Goal: Information Seeking & Learning: Understand process/instructions

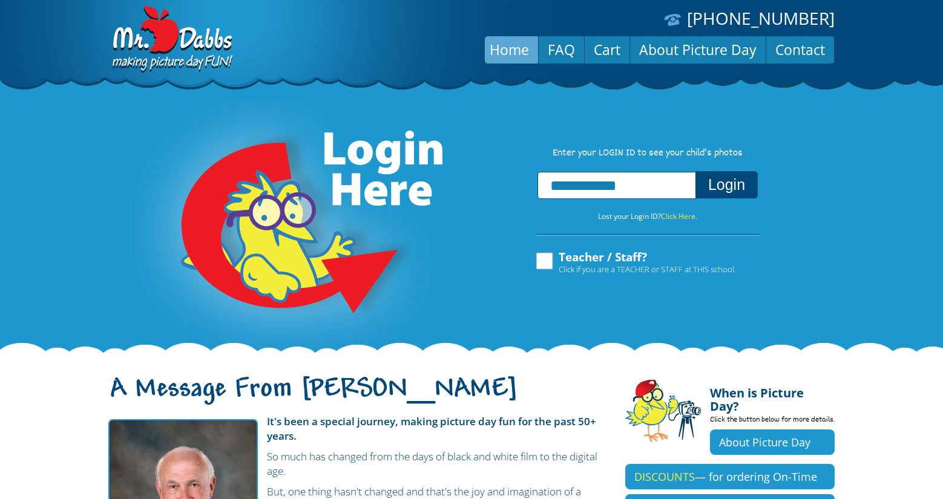
type input "**********"
click at [722, 188] on button "Login" at bounding box center [726, 184] width 62 height 27
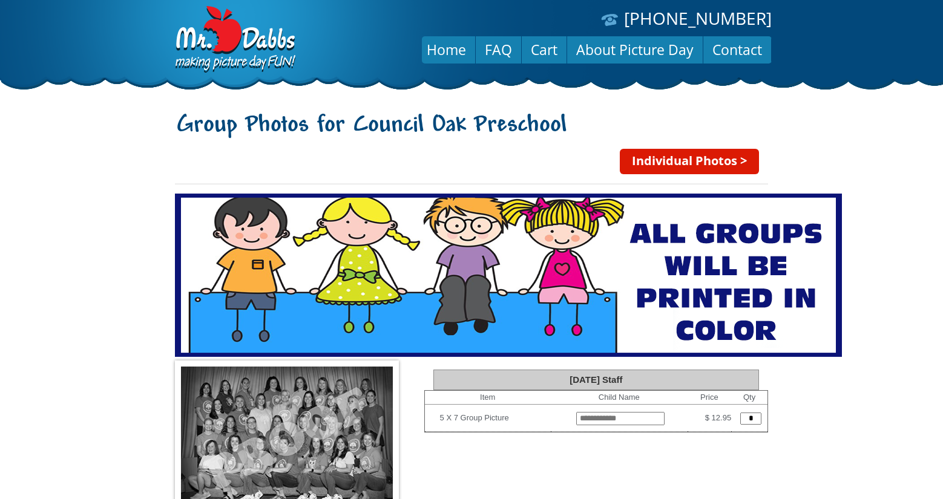
click at [691, 159] on link "Individual Photos >" at bounding box center [689, 161] width 139 height 25
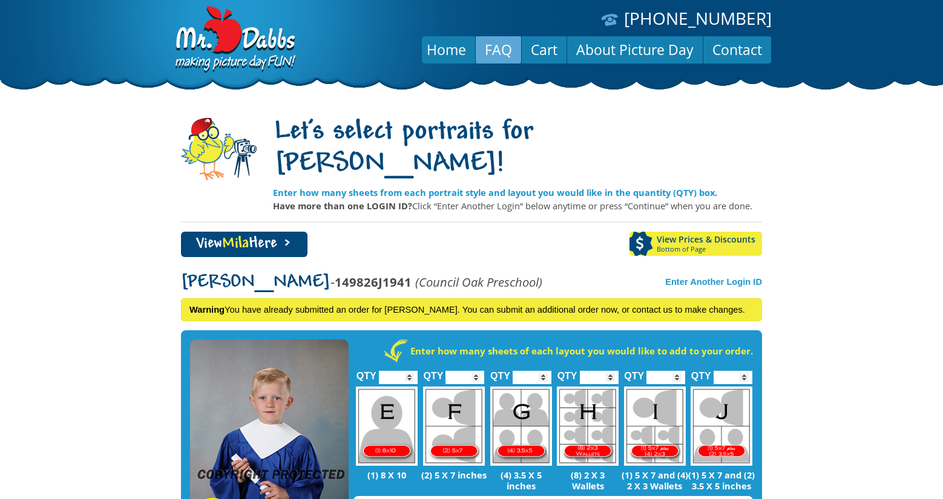
click at [507, 50] on link "FAQ" at bounding box center [498, 49] width 45 height 29
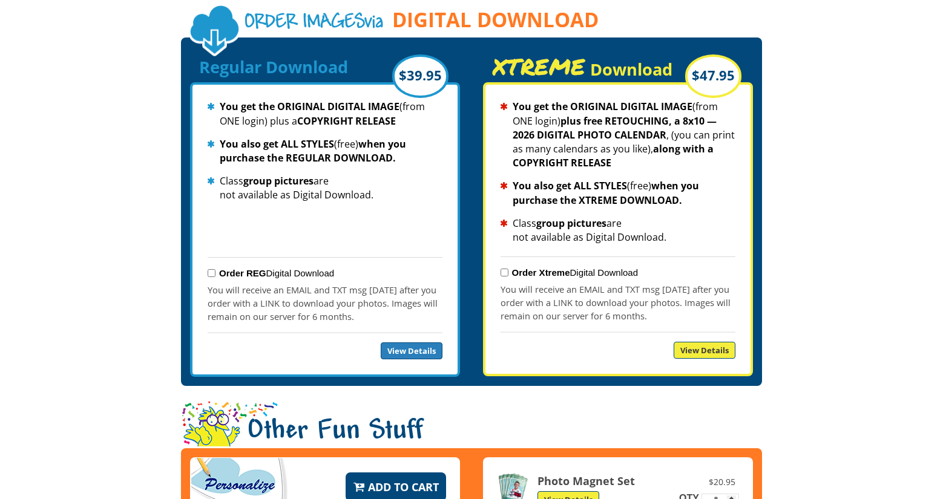
scroll to position [1371, 0]
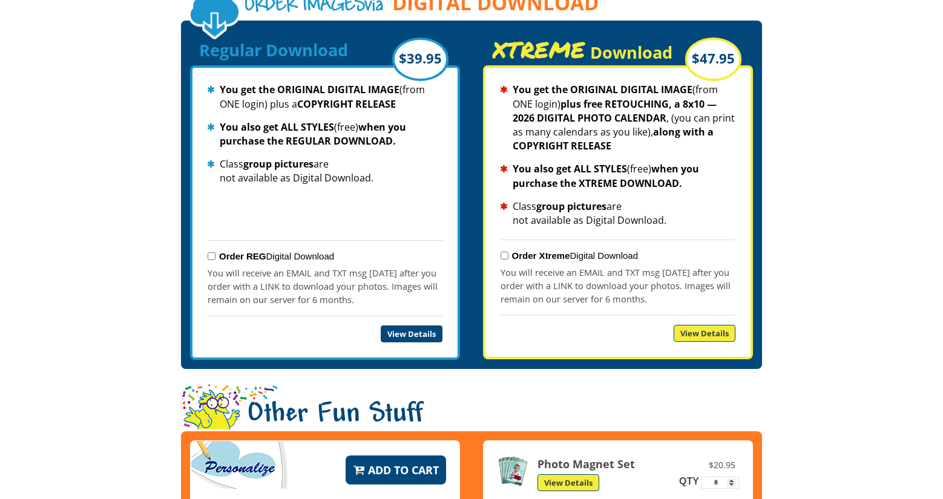
click at [408, 326] on link "View Details" at bounding box center [412, 334] width 62 height 17
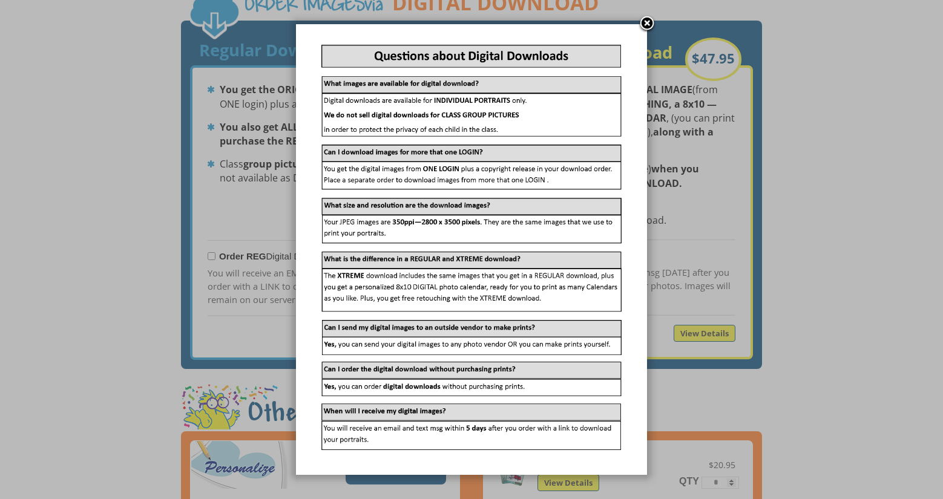
click at [649, 23] on link at bounding box center [647, 24] width 18 height 18
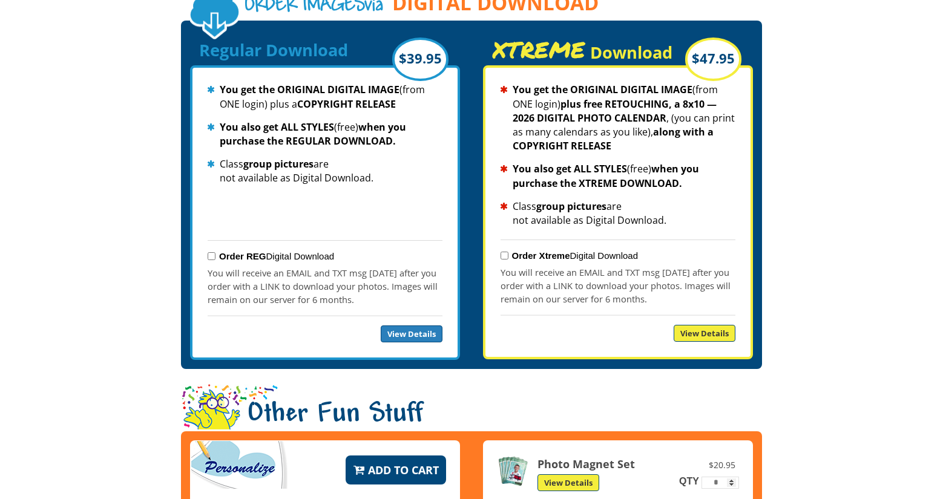
click at [702, 325] on link "View Details" at bounding box center [704, 333] width 62 height 17
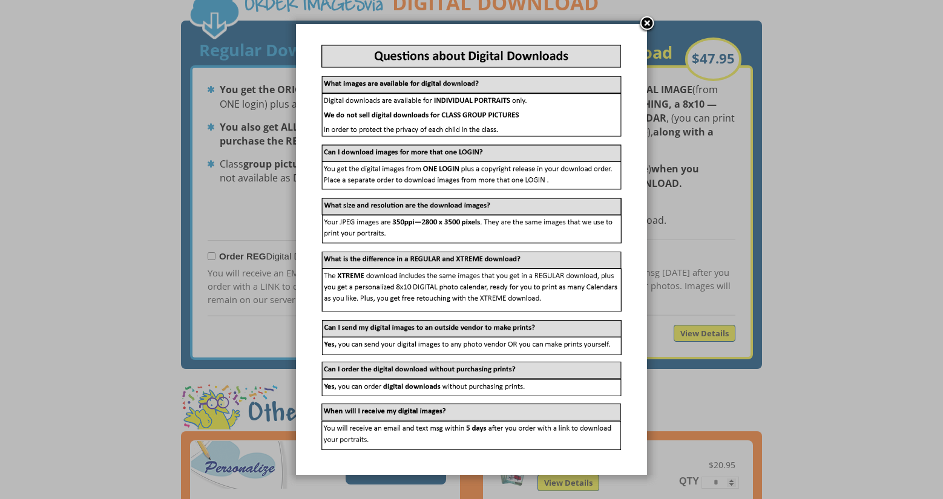
click at [643, 22] on link at bounding box center [647, 24] width 18 height 18
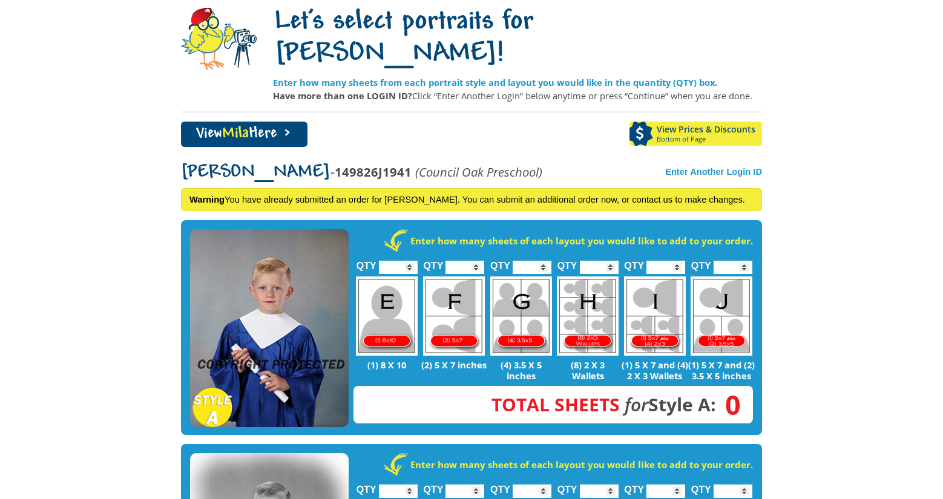
scroll to position [0, 0]
